Goal: Information Seeking & Learning: Learn about a topic

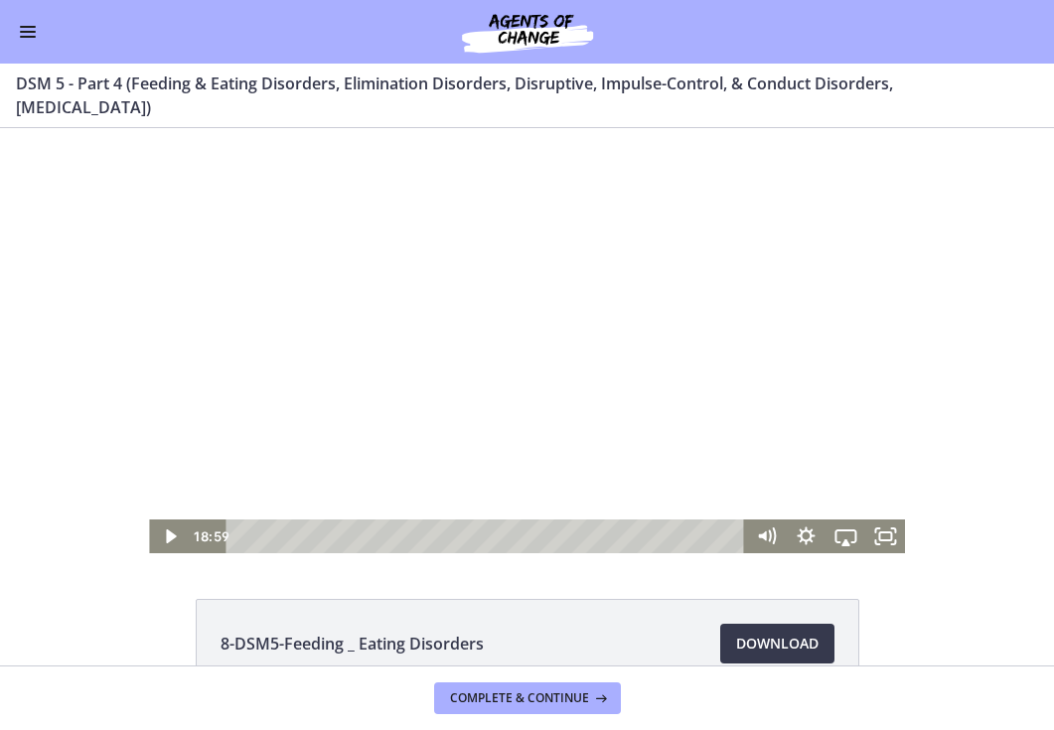
scroll to position [1271, 0]
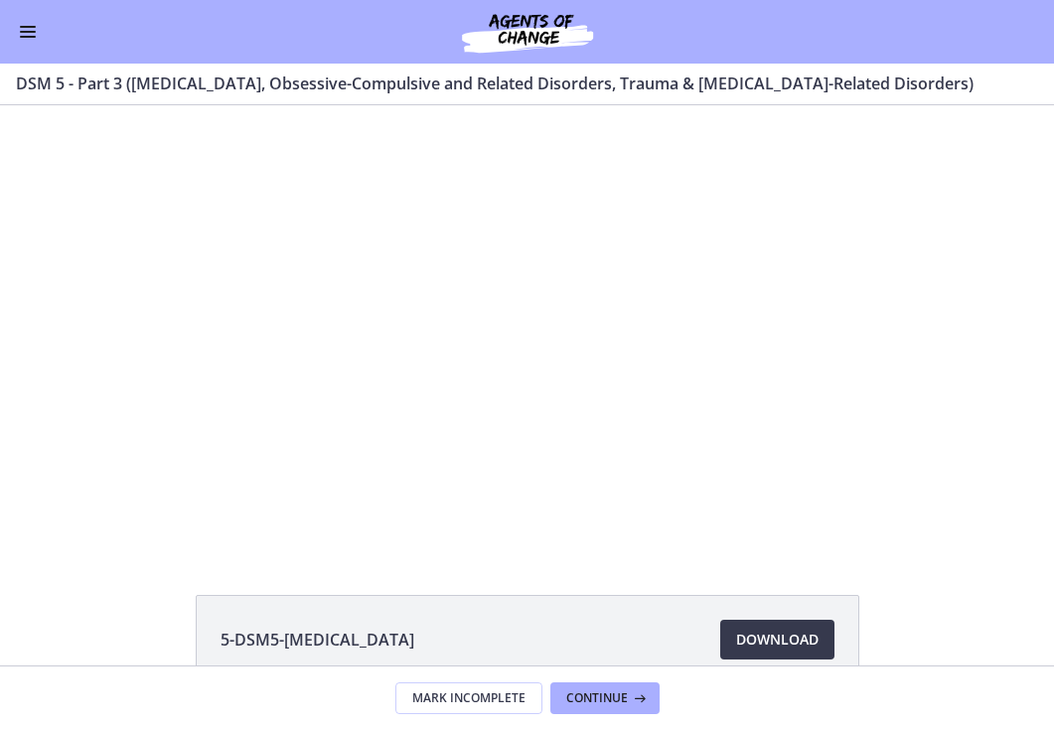
click at [35, 39] on button "Enable menu" at bounding box center [28, 32] width 24 height 24
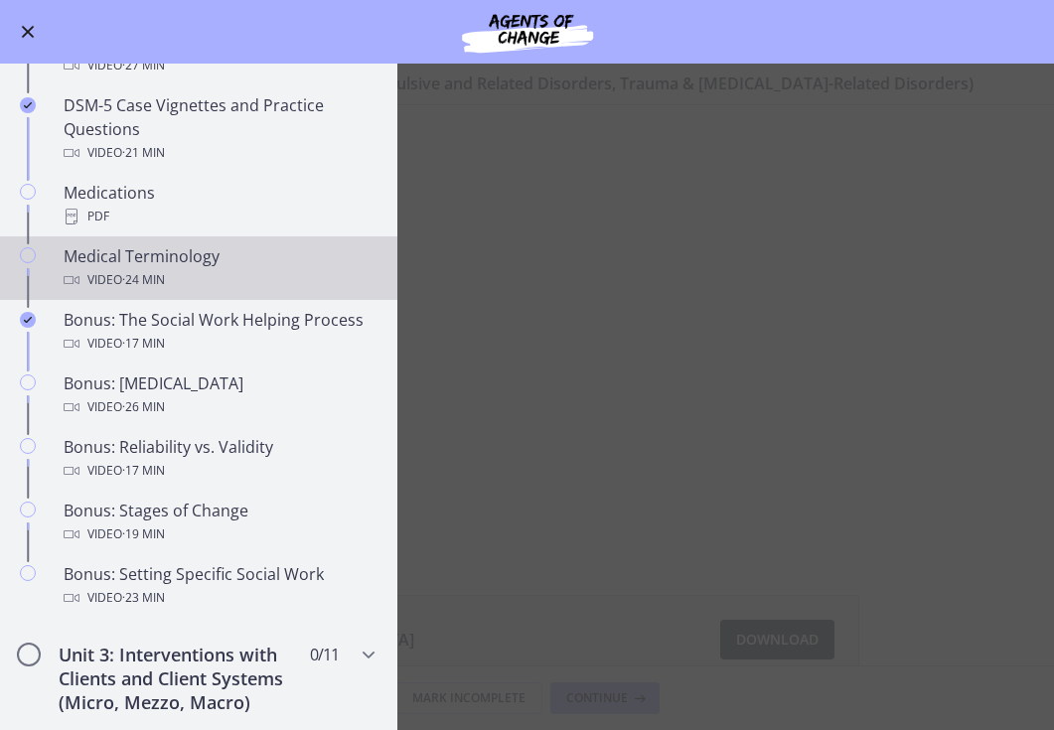
scroll to position [1299, 0]
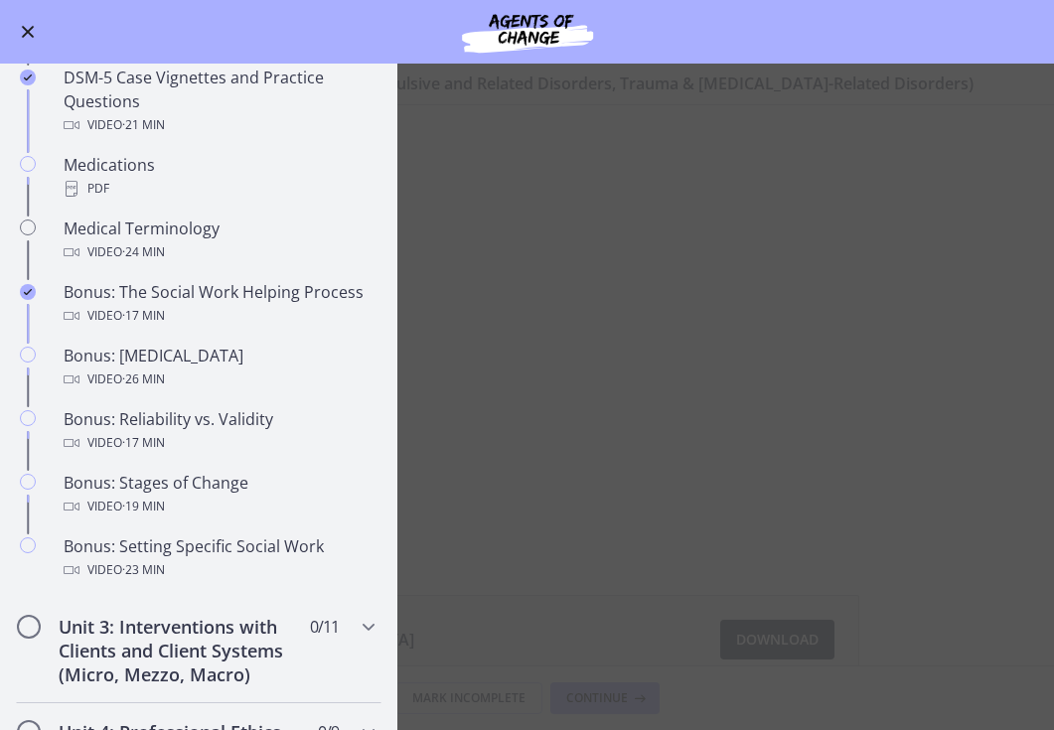
click at [618, 325] on main "DSM 5 - Part 3 ([MEDICAL_DATA], Obsessive-Compulsive and Related Disorders, Tra…" at bounding box center [527, 397] width 1054 height 667
click at [474, 466] on main "DSM 5 - Part 3 ([MEDICAL_DATA], Obsessive-Compulsive and Related Disorders, Tra…" at bounding box center [527, 397] width 1054 height 667
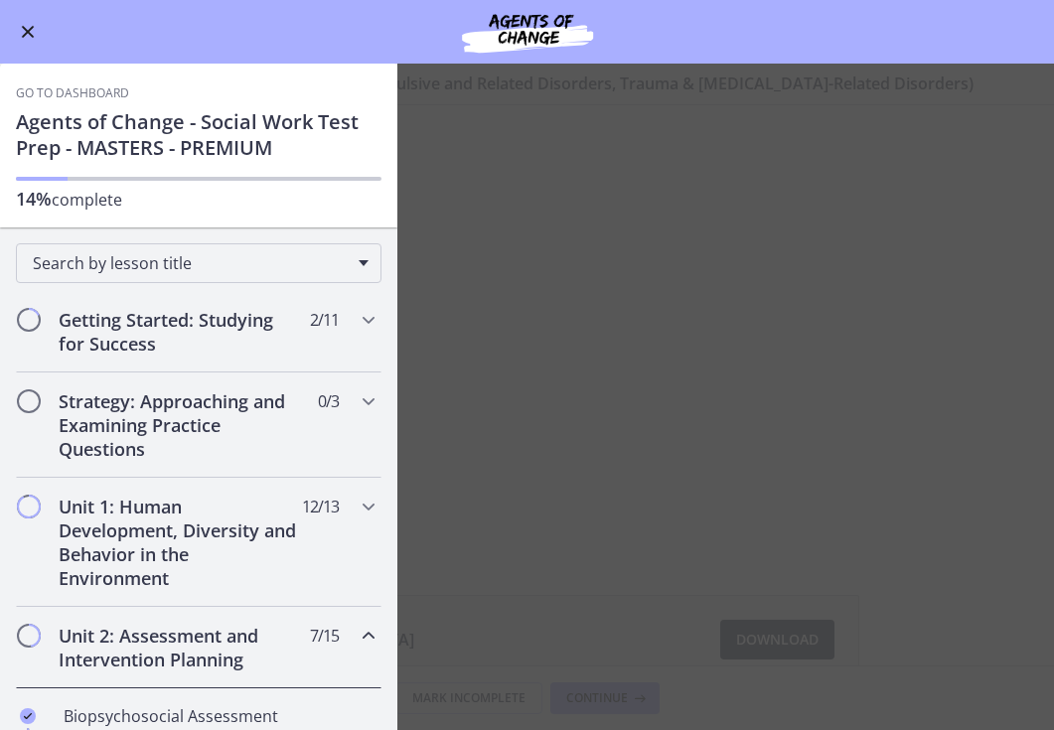
scroll to position [0, 0]
click at [40, 25] on div "Go to Dashboard" at bounding box center [527, 32] width 1054 height 64
click at [22, 29] on button "Enable menu" at bounding box center [28, 32] width 24 height 24
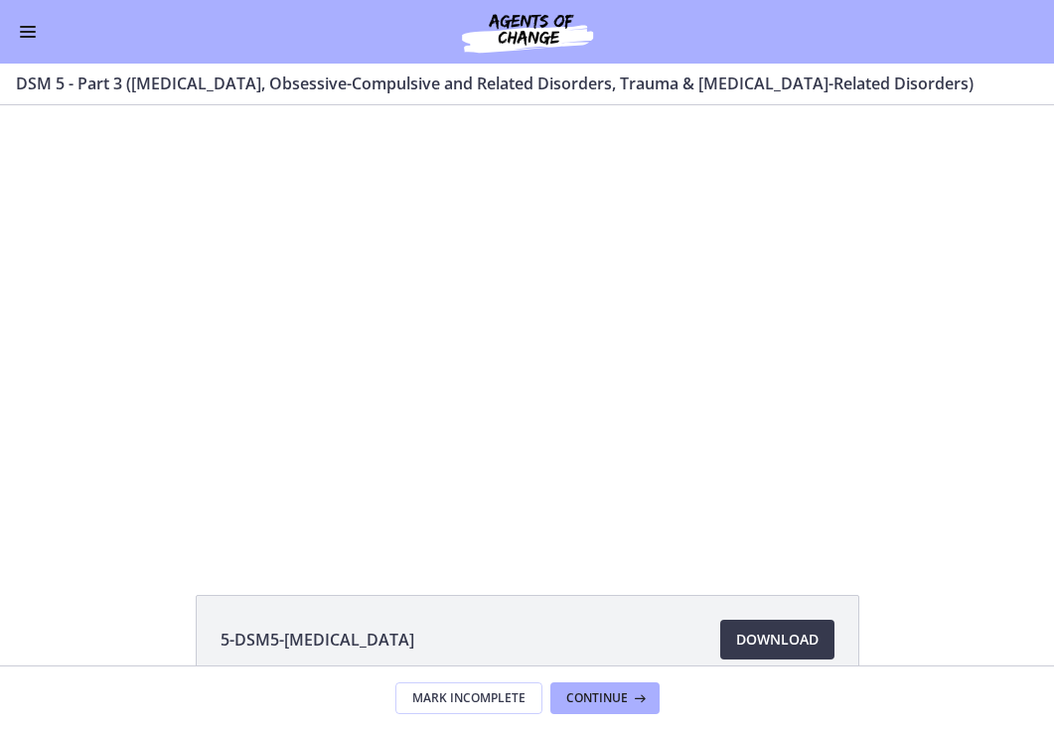
click at [37, 46] on div "Go to Dashboard" at bounding box center [527, 32] width 1054 height 64
click at [24, 28] on button "Enable menu" at bounding box center [28, 32] width 24 height 24
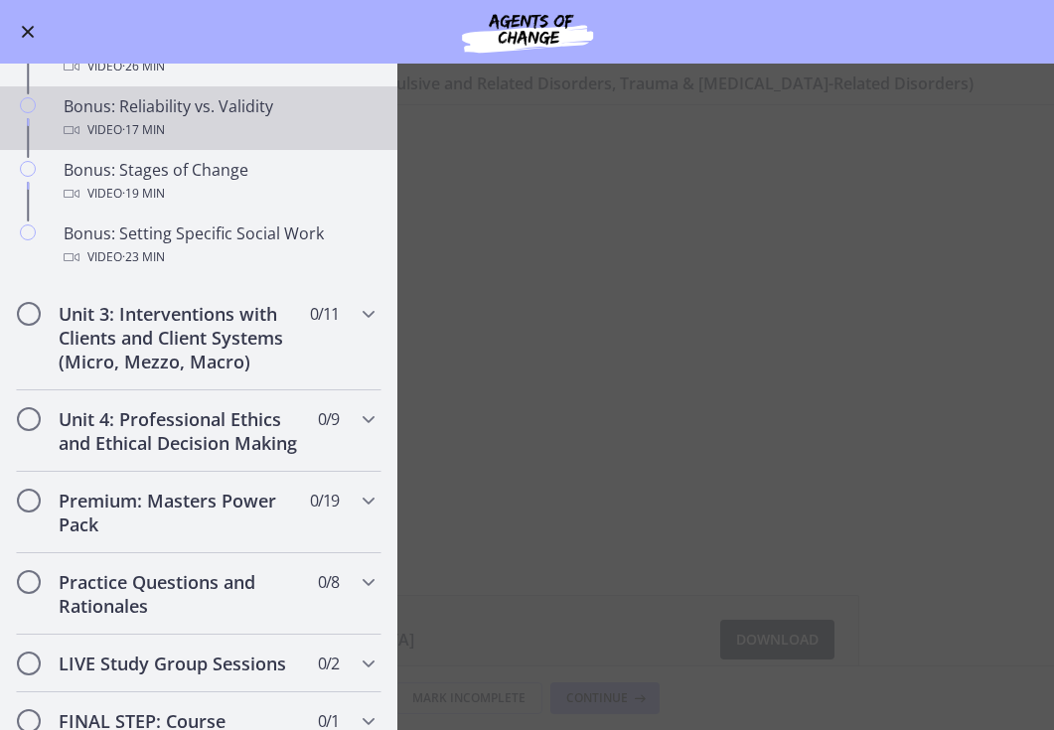
scroll to position [1614, 0]
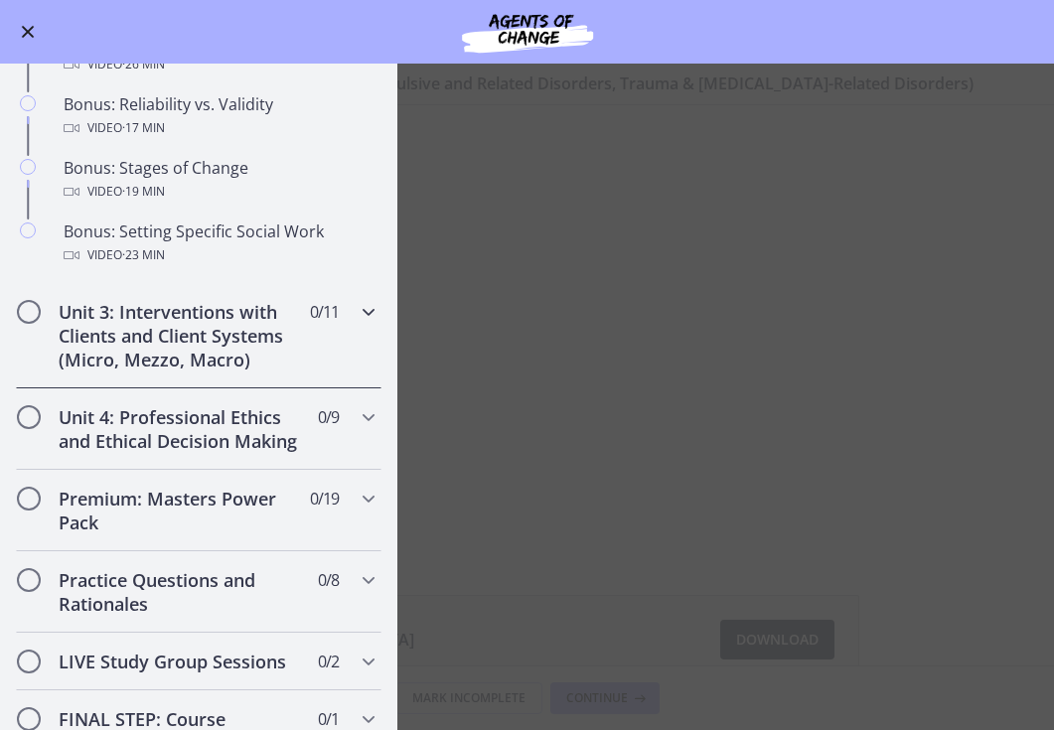
click at [191, 350] on h2 "Unit 3: Interventions with Clients and Client Systems (Micro, Mezzo, Macro)" at bounding box center [180, 336] width 242 height 72
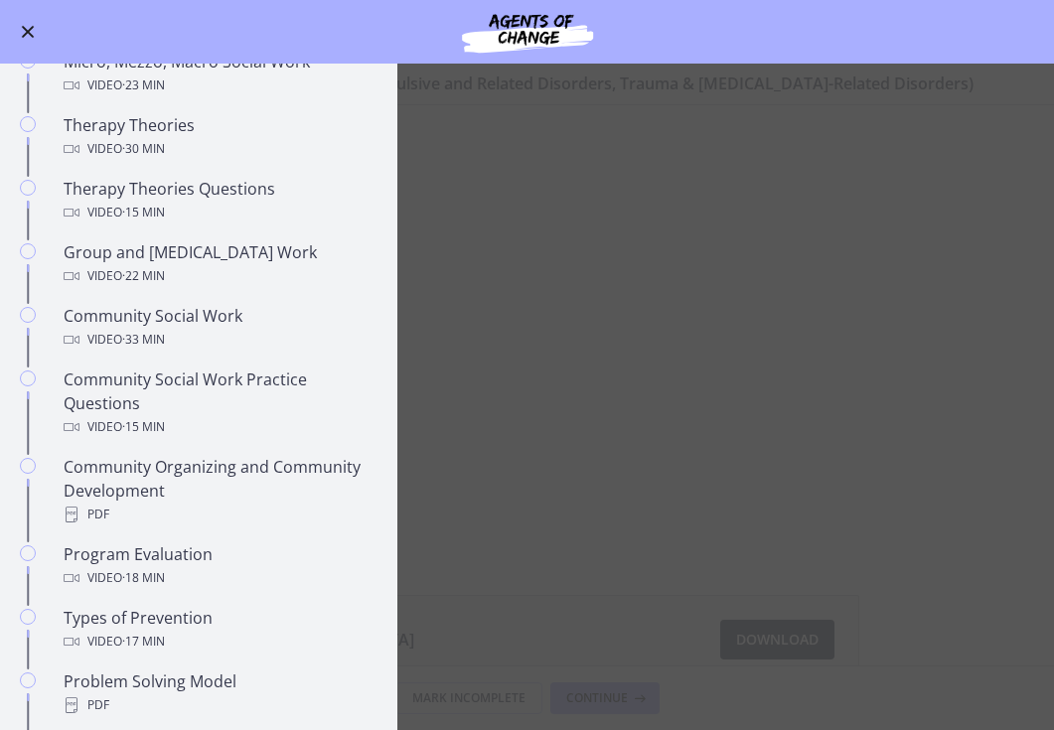
scroll to position [762, 0]
click at [536, 612] on main "DSM 5 - Part 3 ([MEDICAL_DATA], Obsessive-Compulsive and Related Disorders, Tra…" at bounding box center [527, 397] width 1054 height 667
